Goal: Information Seeking & Learning: Find specific page/section

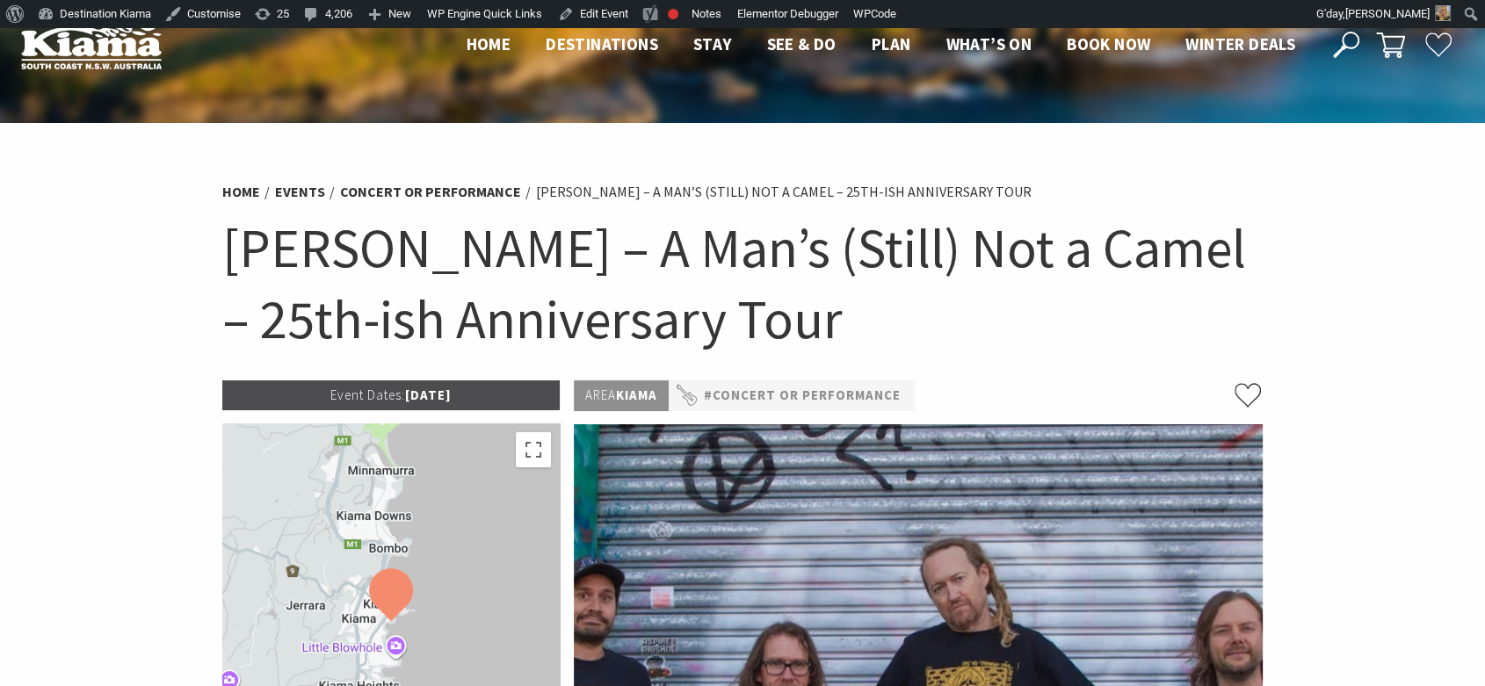
click at [1344, 43] on icon at bounding box center [1346, 45] width 26 height 26
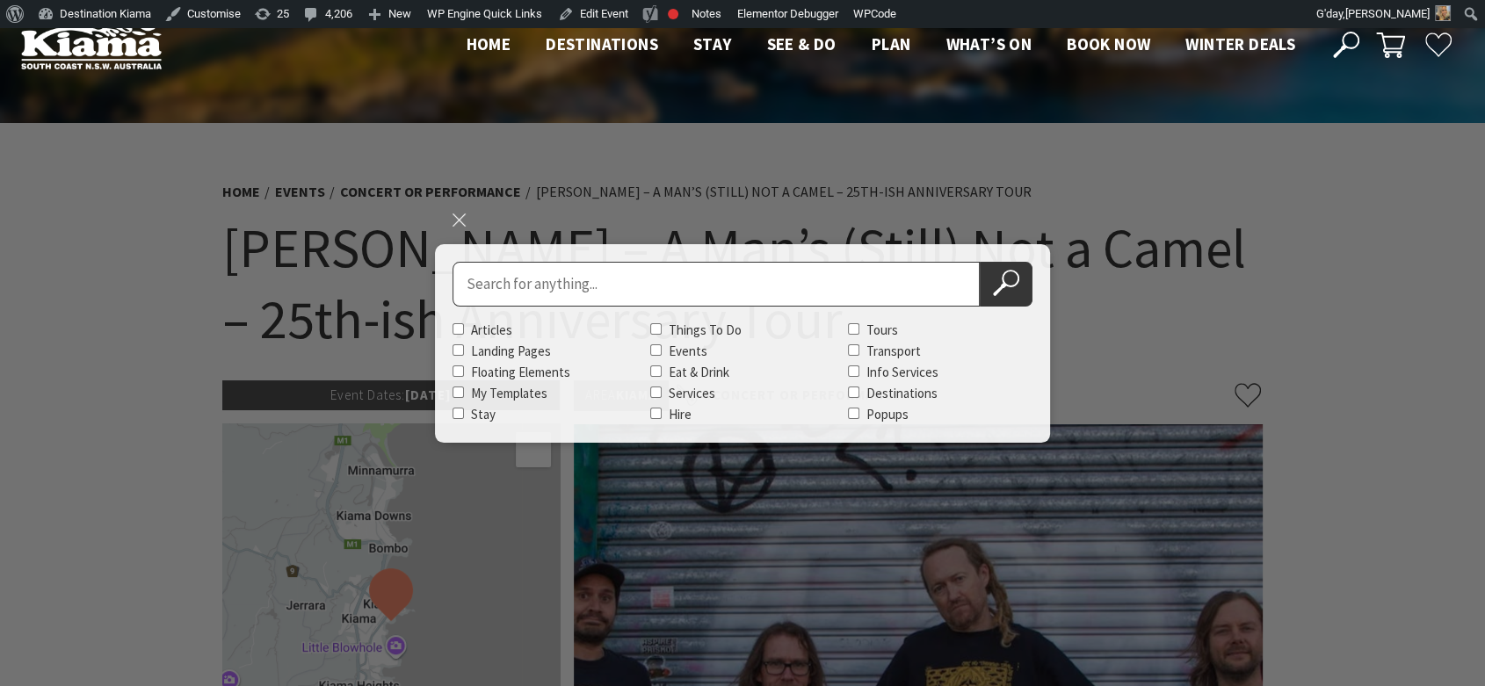
type input "w"
type input "haus"
click at [980, 262] on button "Search Now" at bounding box center [1006, 284] width 53 height 45
click at [989, 266] on button "Search Now" at bounding box center [1006, 284] width 53 height 45
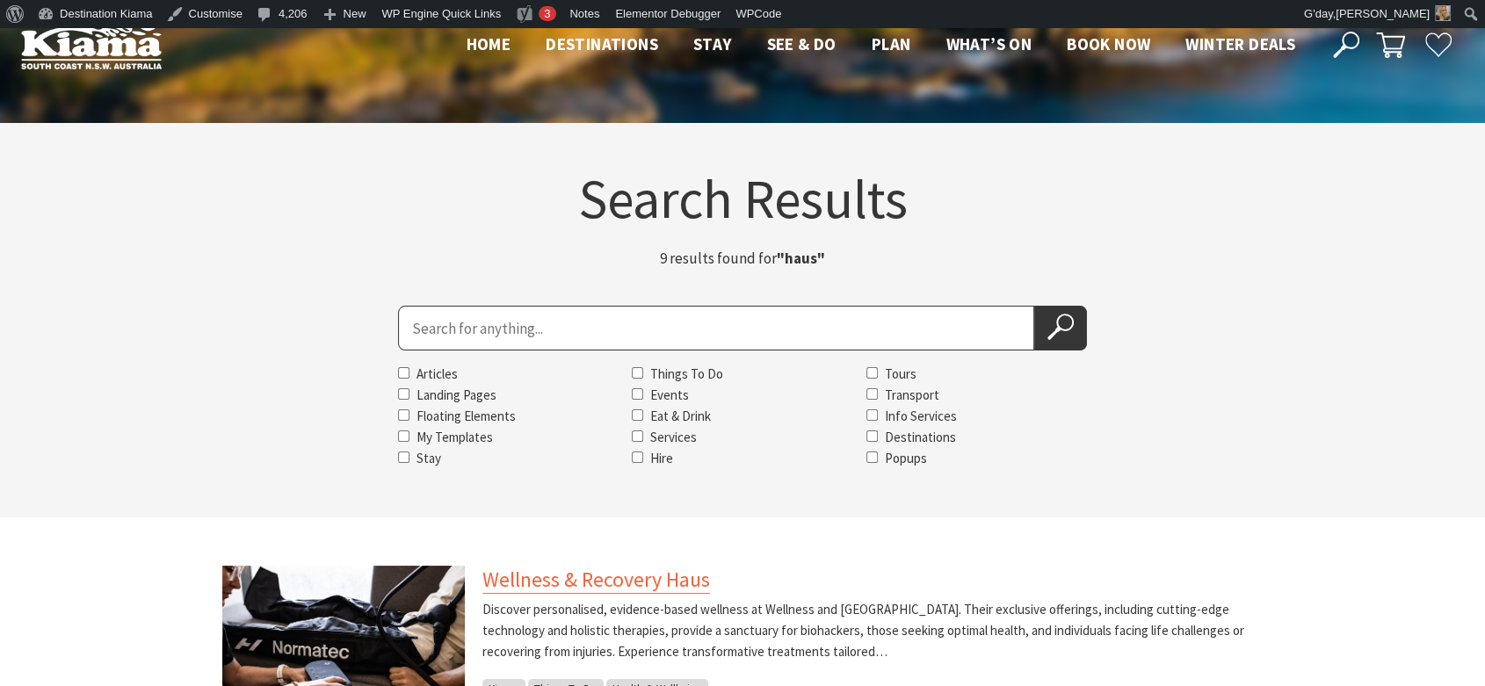
click at [674, 577] on link "Wellness & Recovery Haus" at bounding box center [596, 580] width 228 height 28
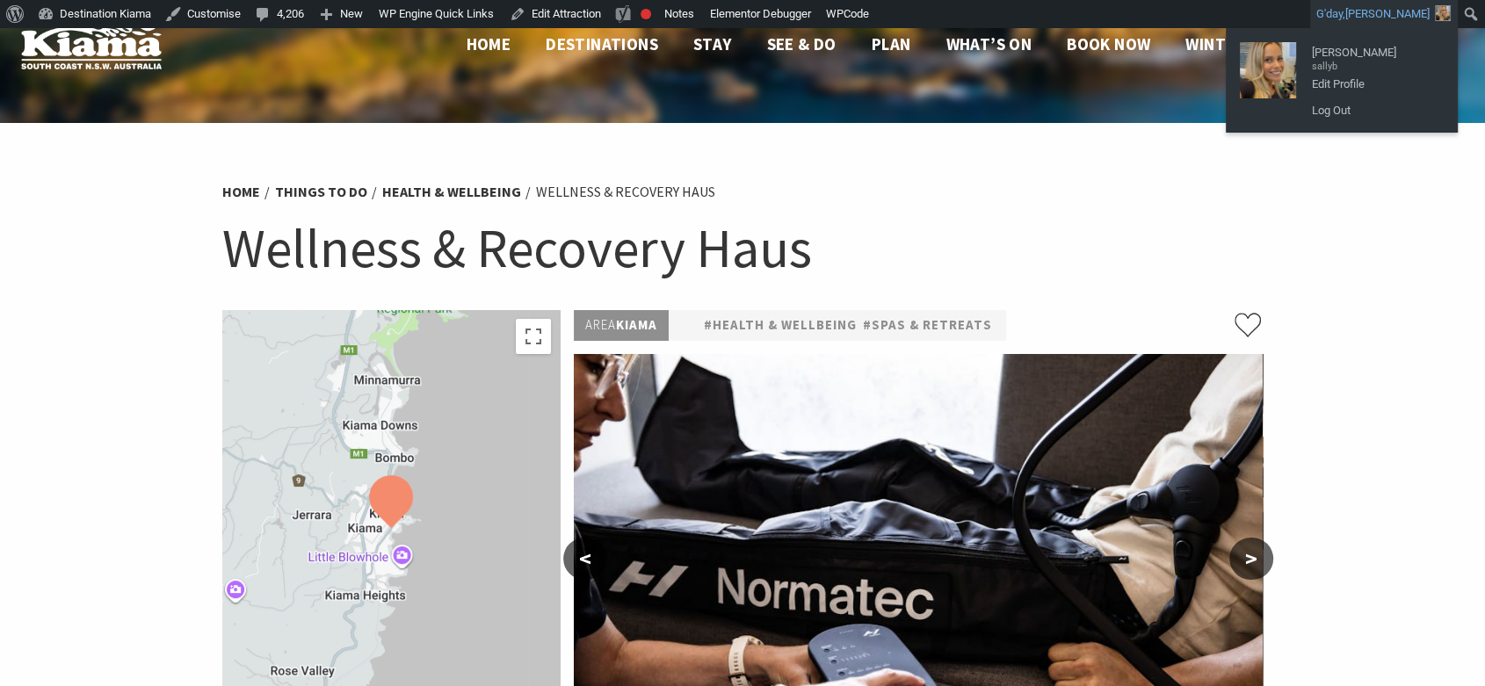
click at [1124, 210] on div "Home Things To Do Health & Wellbeing Wellness & Recovery Haus Wellness & Recove…" at bounding box center [742, 240] width 1054 height 139
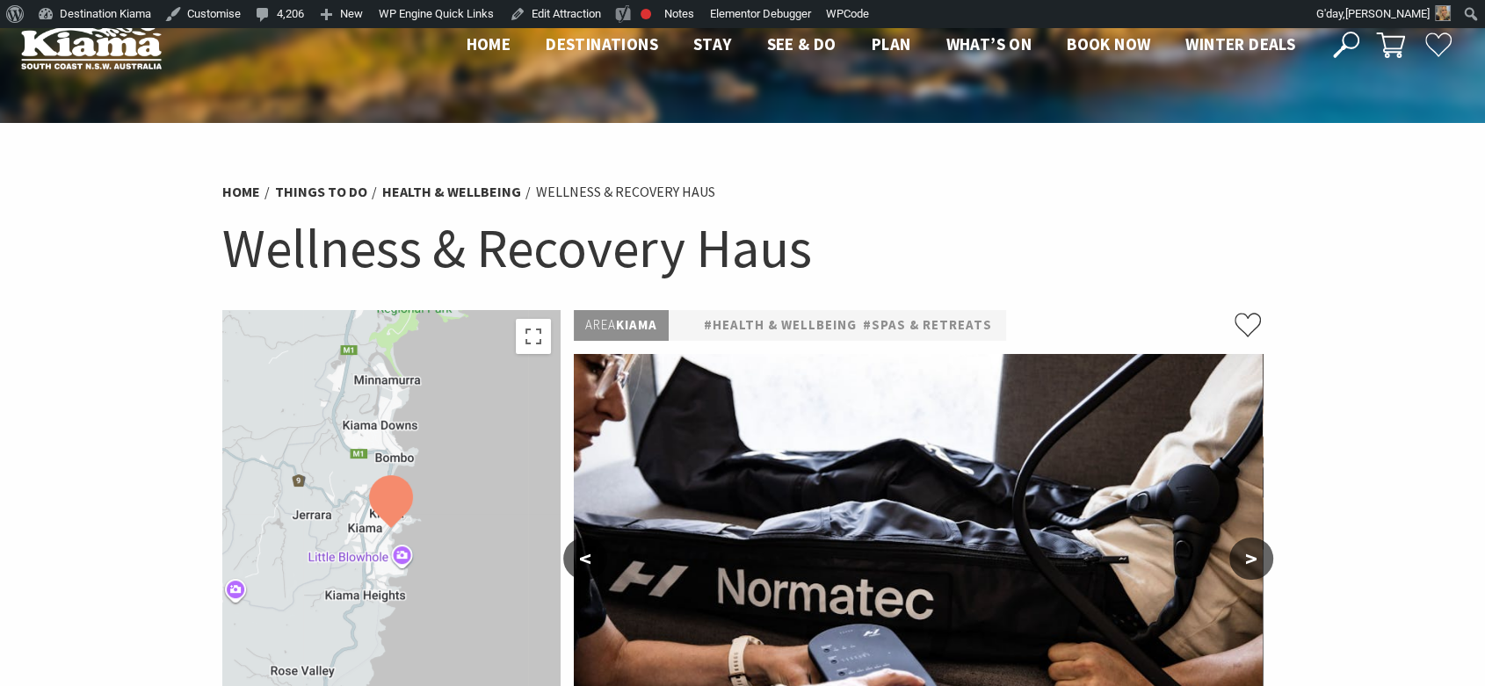
click at [1344, 44] on icon at bounding box center [1346, 45] width 26 height 26
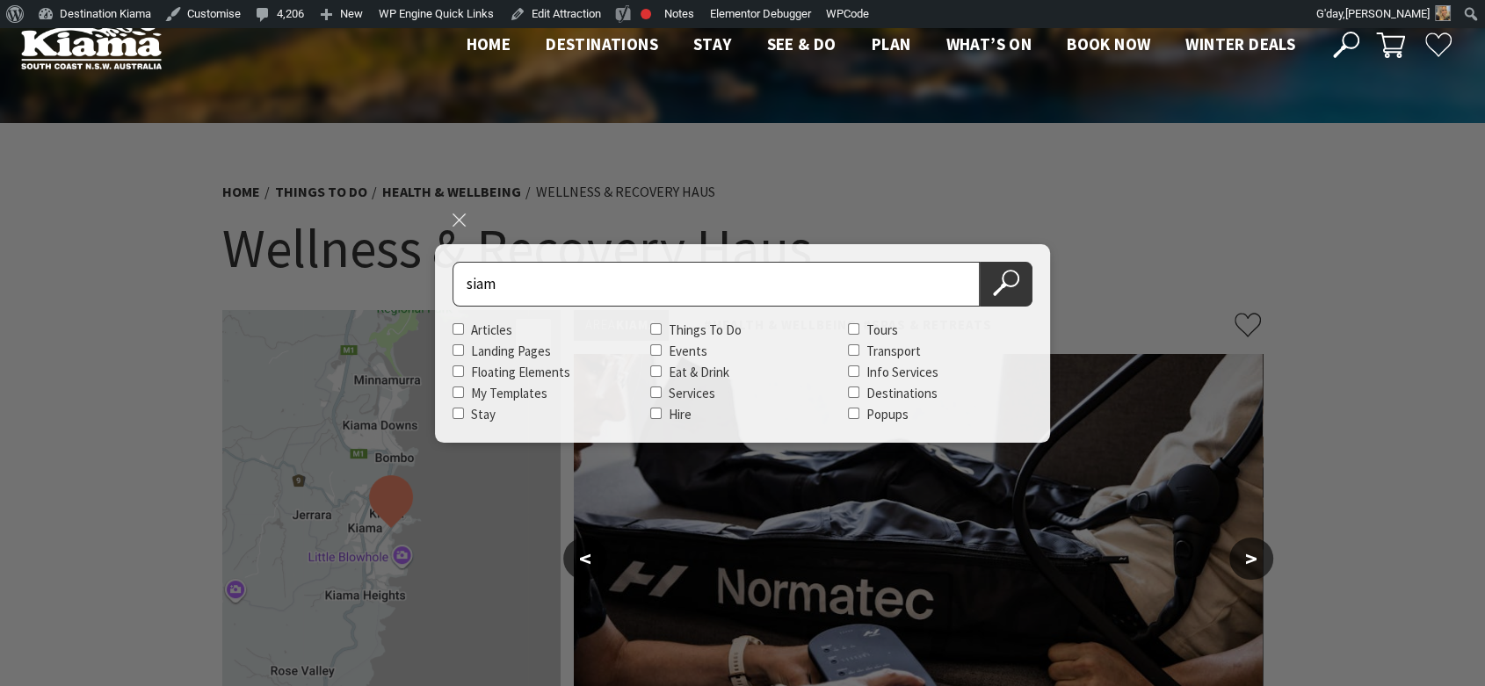
type input "siam"
click at [980, 262] on button "Search Now" at bounding box center [1006, 284] width 53 height 45
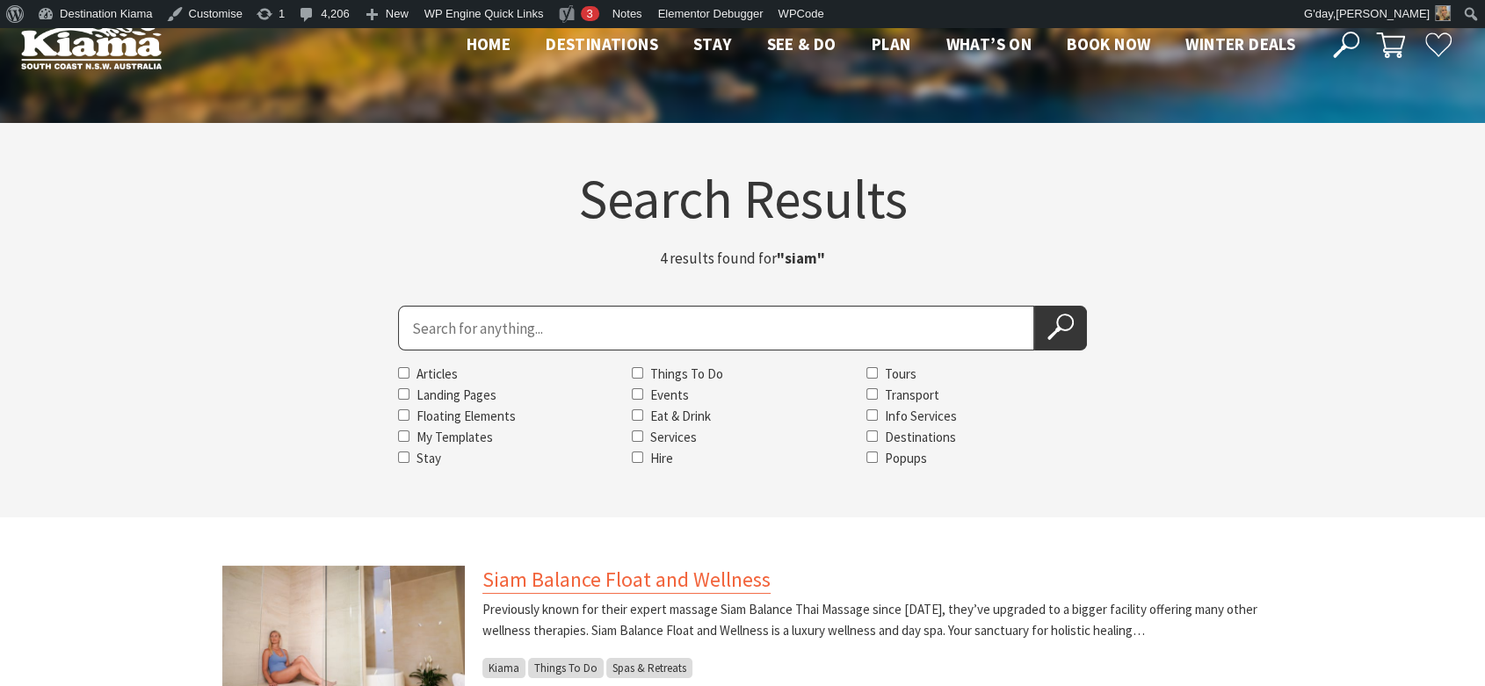
click at [689, 568] on link "Siam Balance Float and Wellness" at bounding box center [626, 580] width 288 height 28
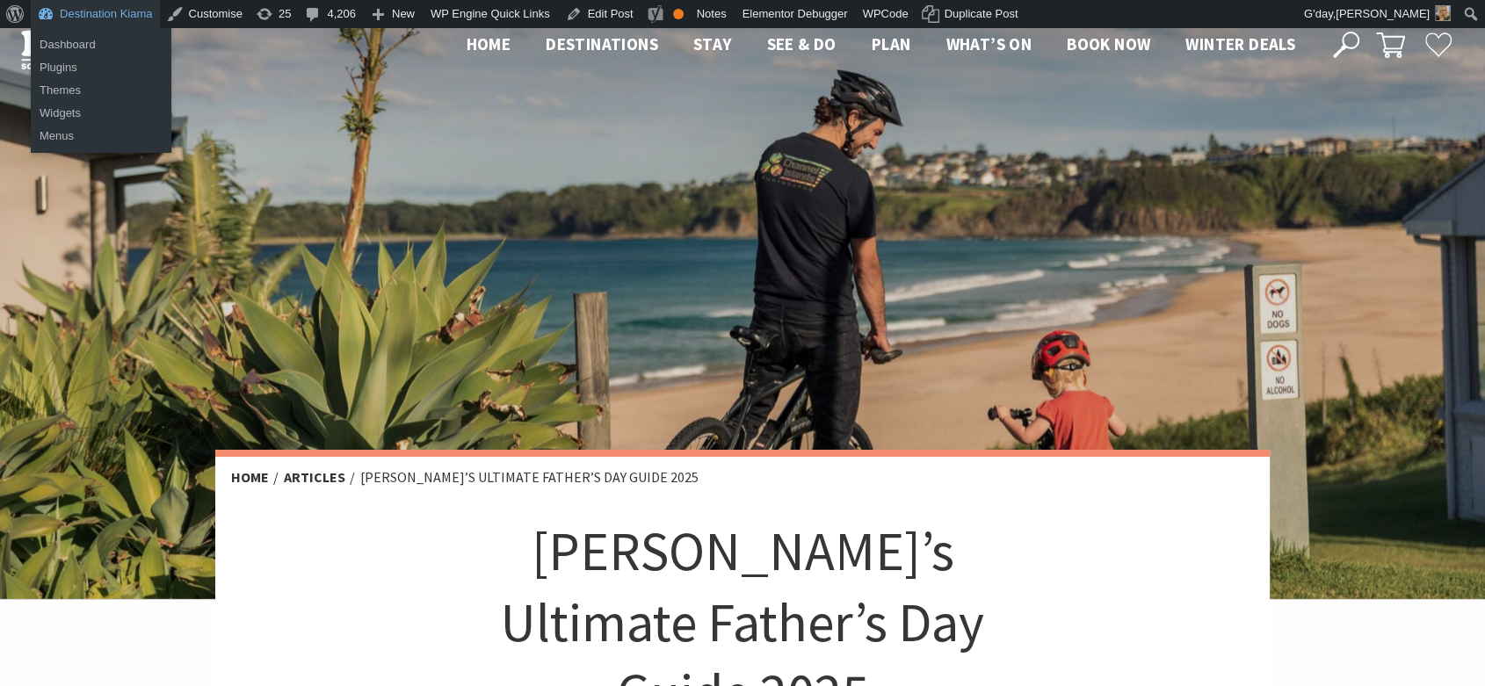
click at [105, 3] on link "Destination Kiama" at bounding box center [95, 14] width 129 height 28
